Goal: Check status: Check status

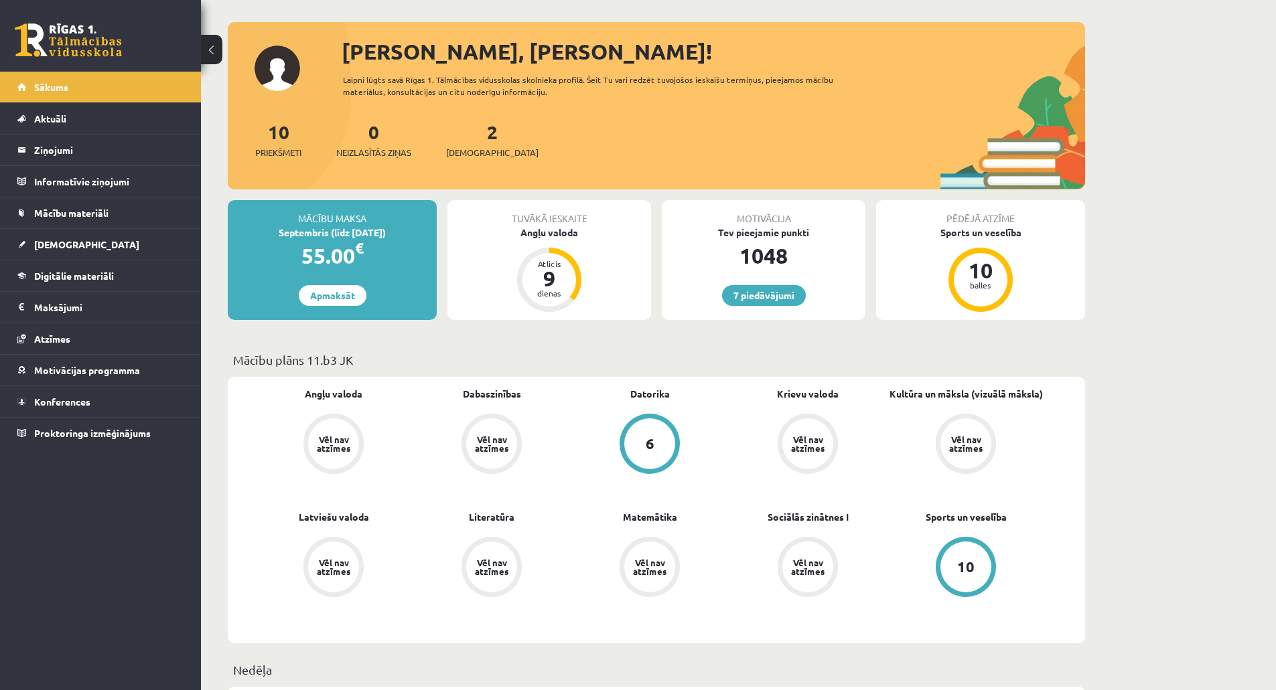
scroll to position [201, 0]
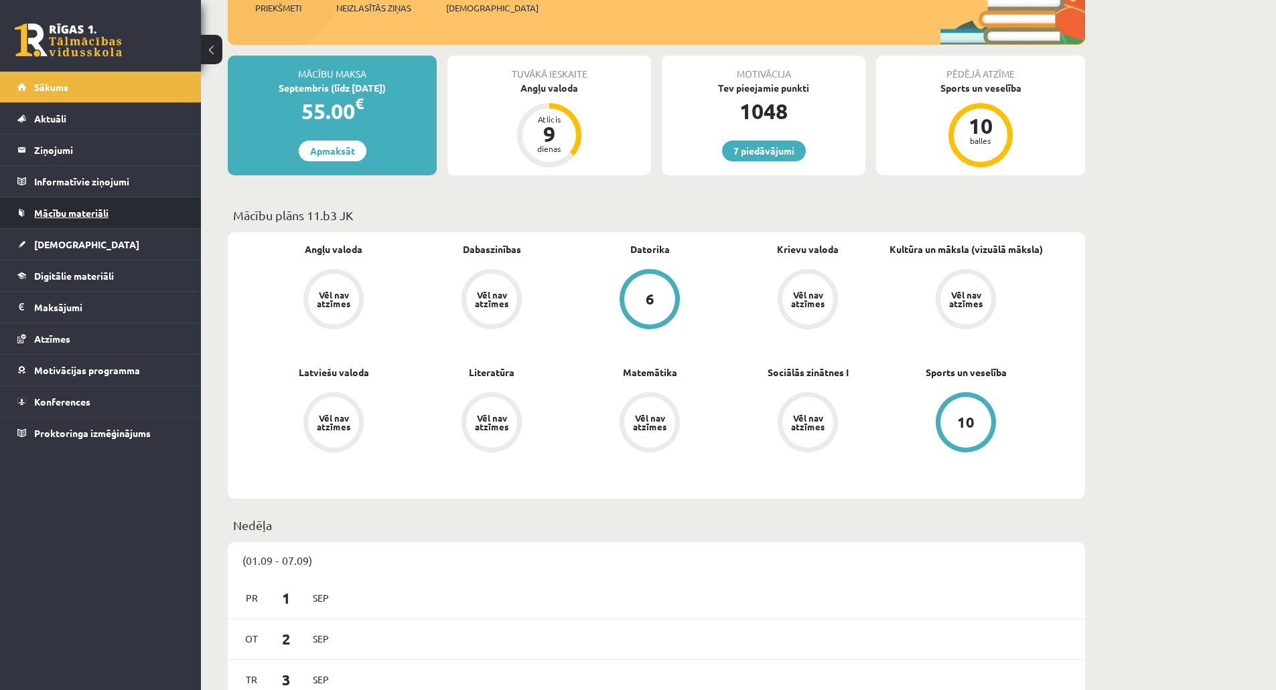
click at [72, 211] on span "Mācību materiāli" at bounding box center [71, 213] width 74 height 12
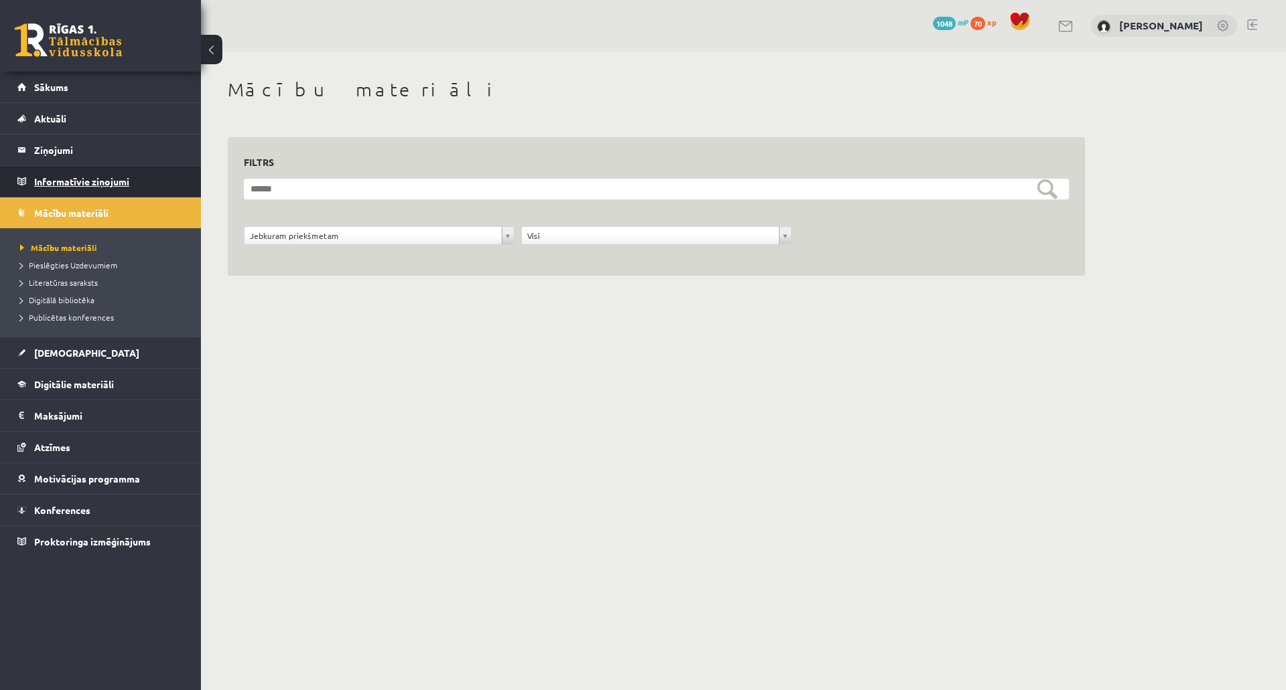
click at [76, 182] on legend "Informatīvie ziņojumi 0" at bounding box center [109, 181] width 150 height 31
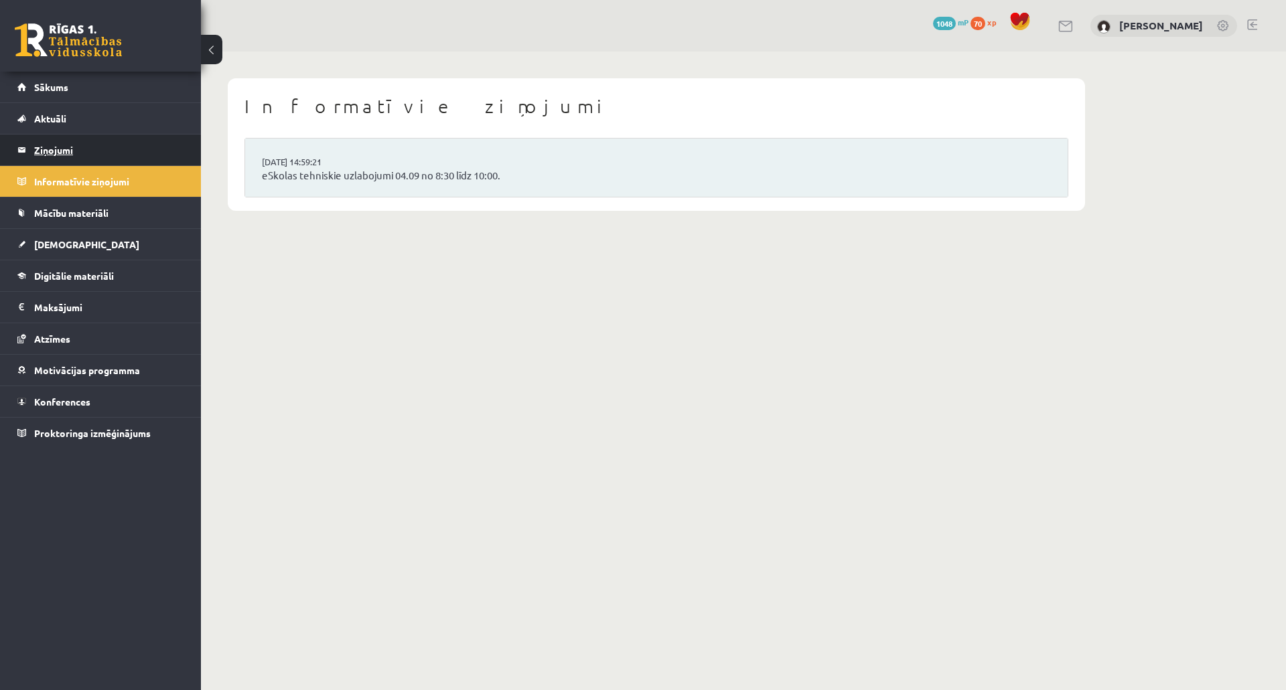
click at [53, 145] on legend "Ziņojumi 0" at bounding box center [109, 150] width 150 height 31
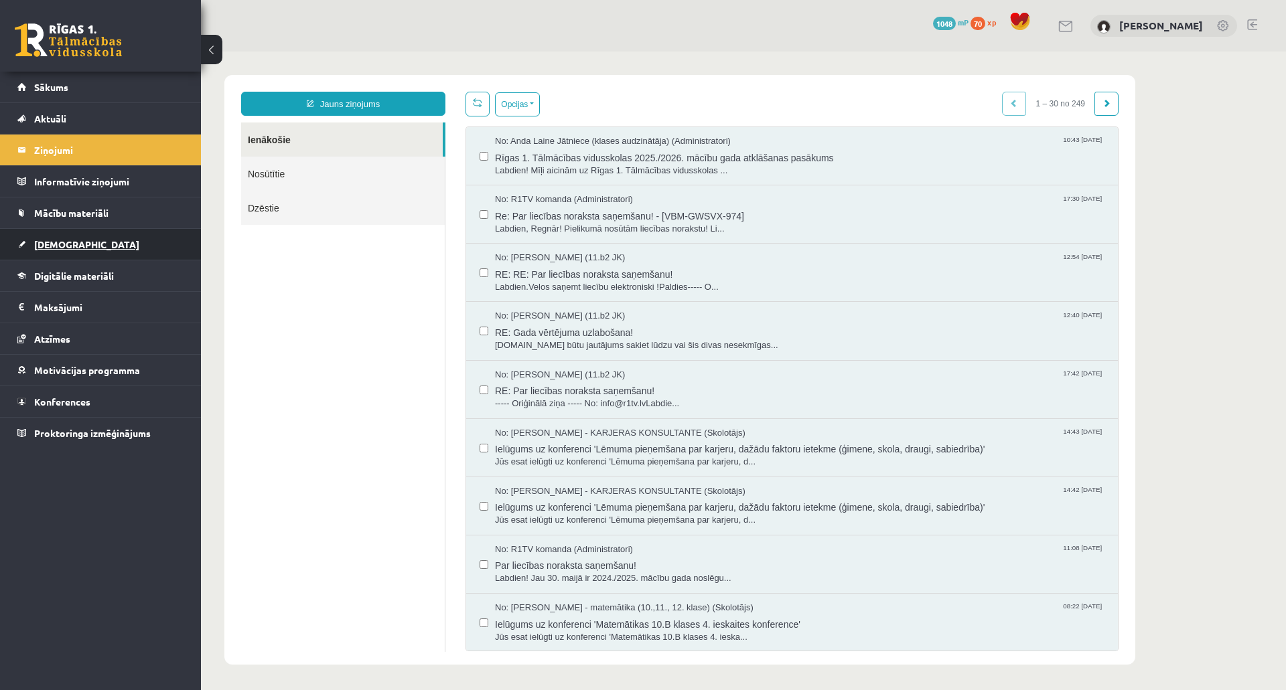
click at [51, 256] on link "[DEMOGRAPHIC_DATA]" at bounding box center [100, 244] width 167 height 31
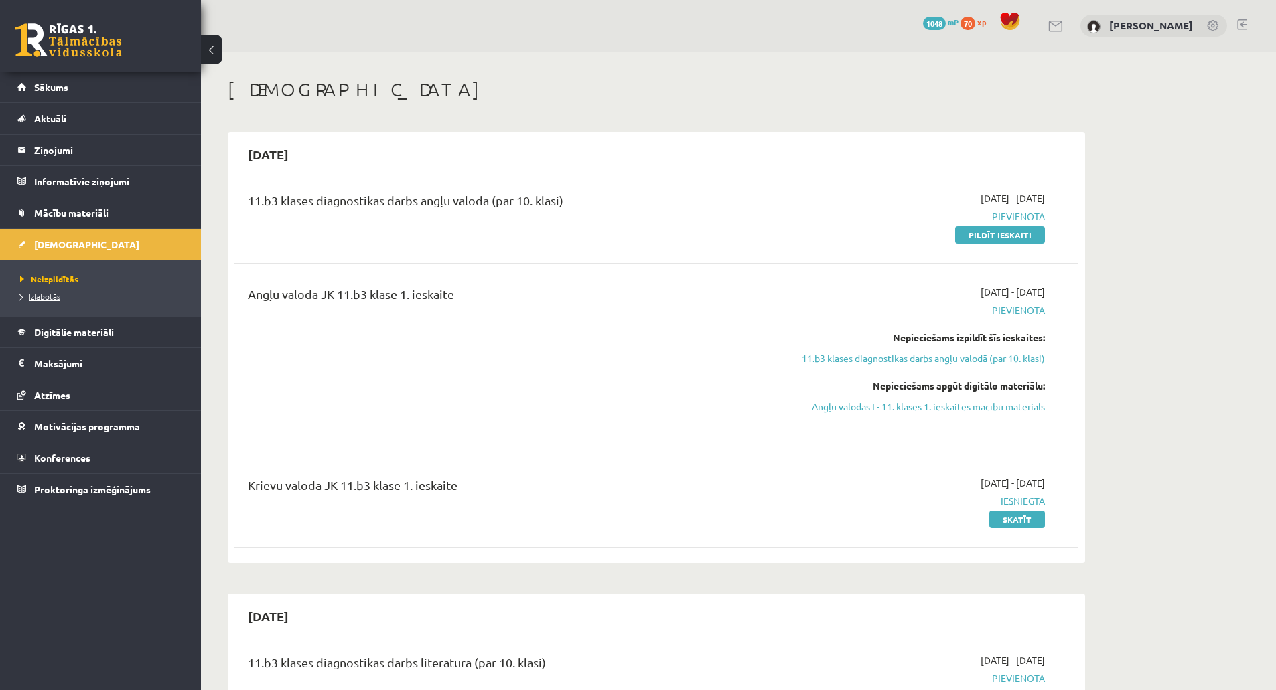
click at [56, 297] on span "Izlabotās" at bounding box center [40, 296] width 40 height 11
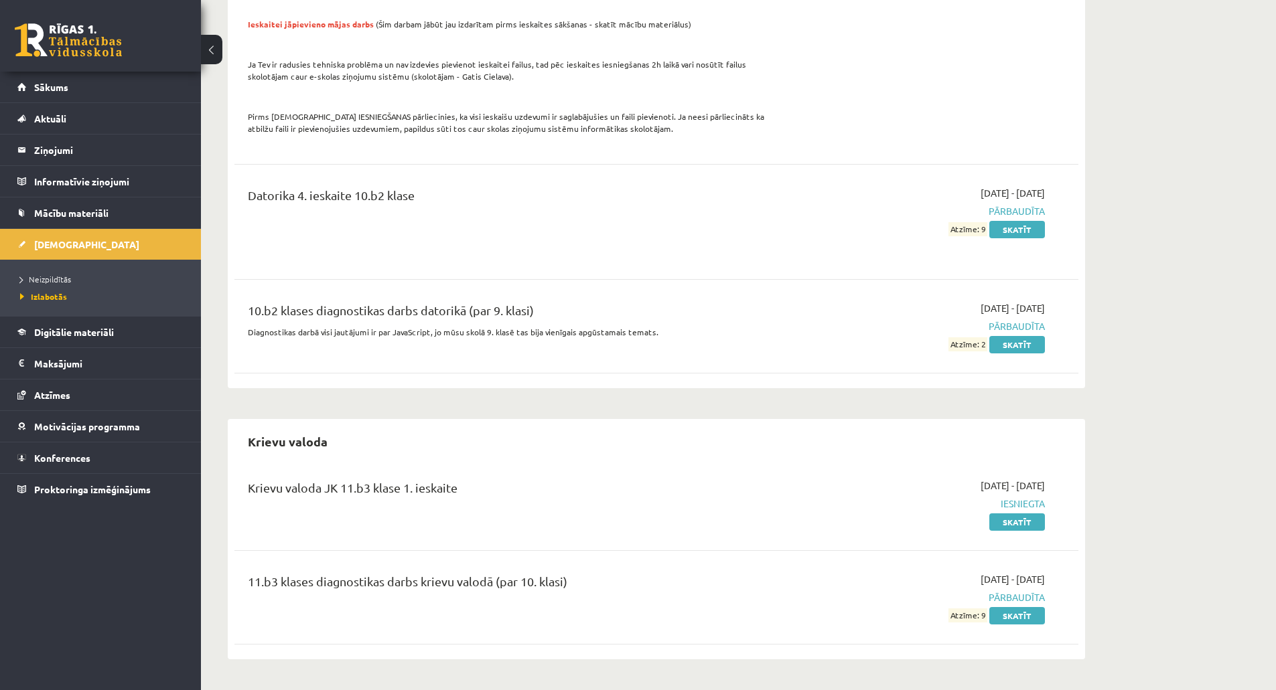
scroll to position [1875, 0]
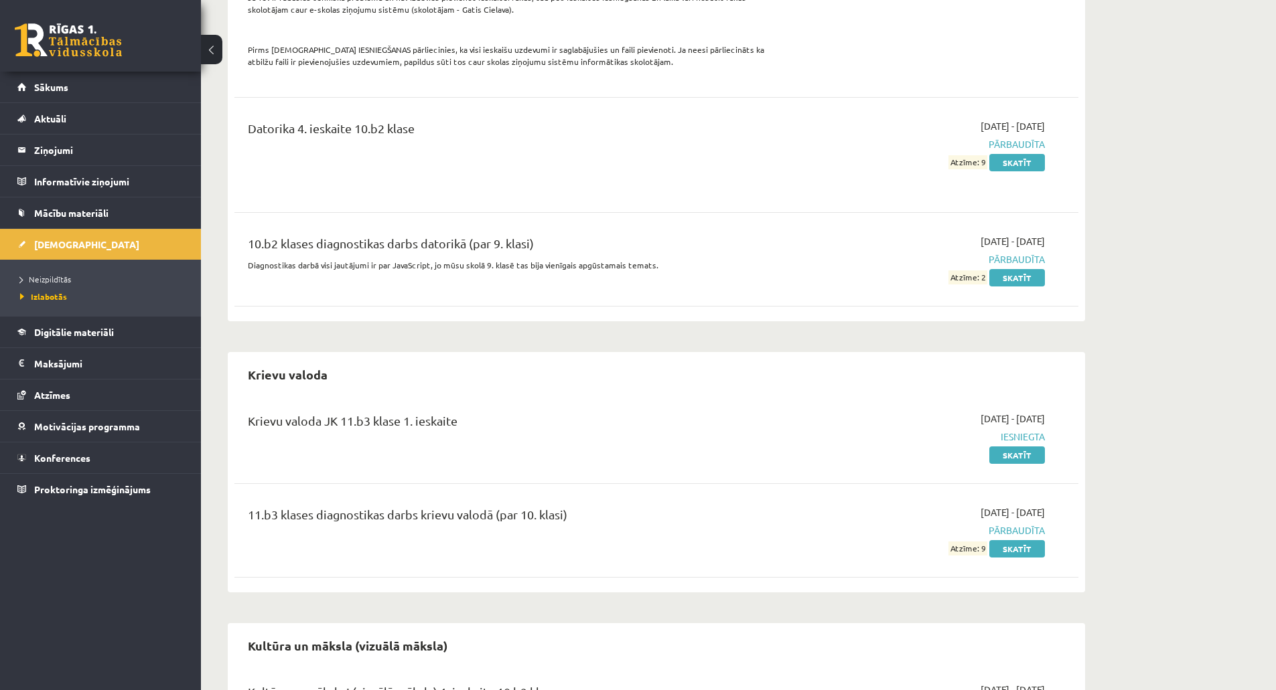
drag, startPoint x: 489, startPoint y: 378, endPoint x: 729, endPoint y: 362, distance: 240.3
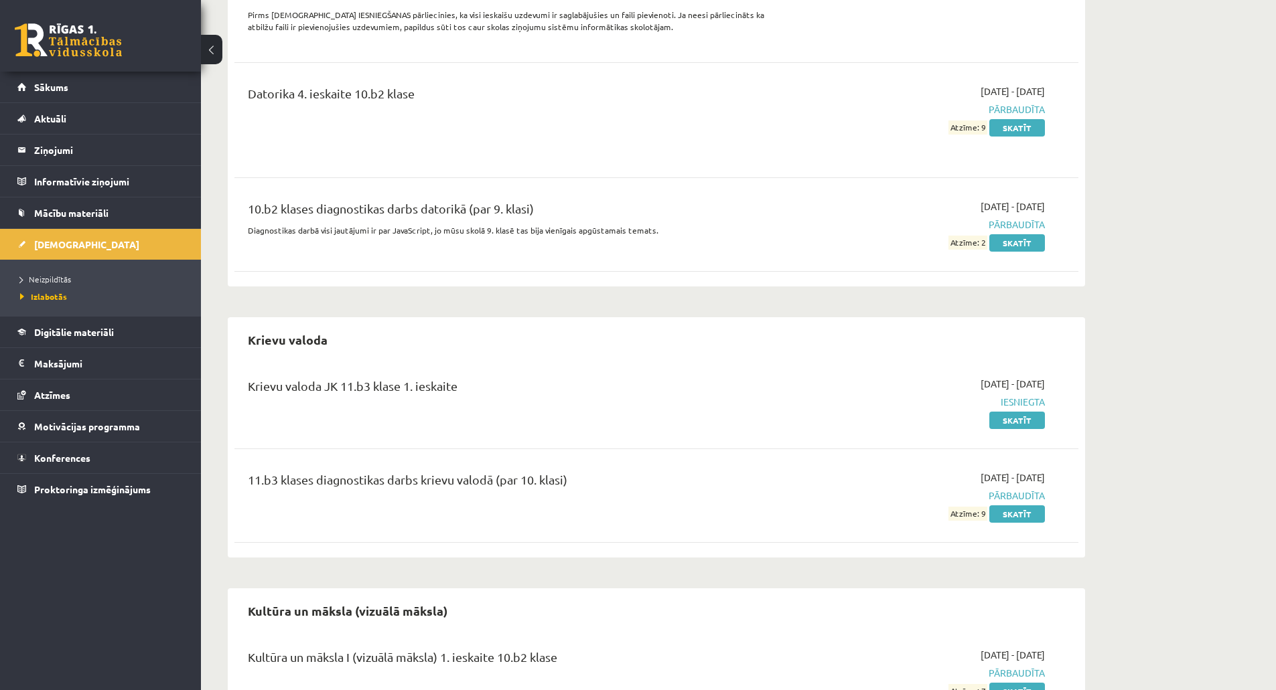
scroll to position [1942, 0]
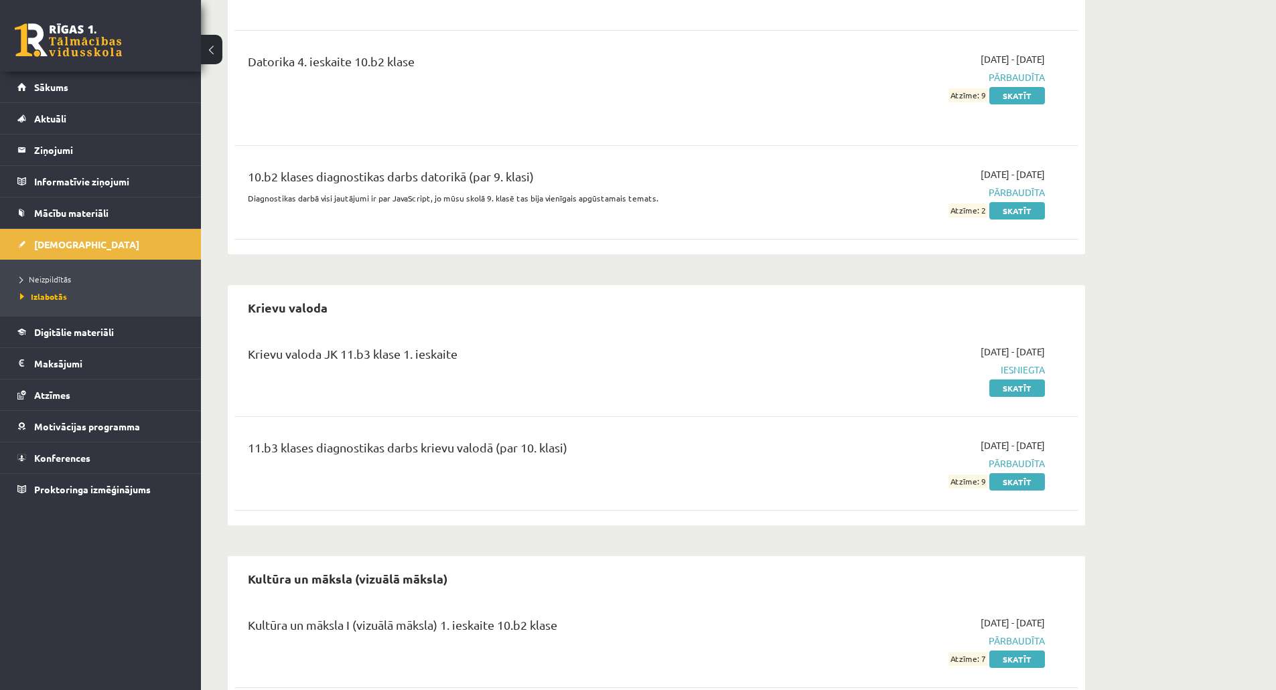
drag, startPoint x: 711, startPoint y: 361, endPoint x: 737, endPoint y: 344, distance: 31.0
drag, startPoint x: 715, startPoint y: 352, endPoint x: 752, endPoint y: 360, distance: 38.4
drag, startPoint x: 735, startPoint y: 330, endPoint x: 693, endPoint y: 329, distance: 41.5
drag, startPoint x: 737, startPoint y: 690, endPoint x: 769, endPoint y: 714, distance: 40.7
